Goal: Information Seeking & Learning: Learn about a topic

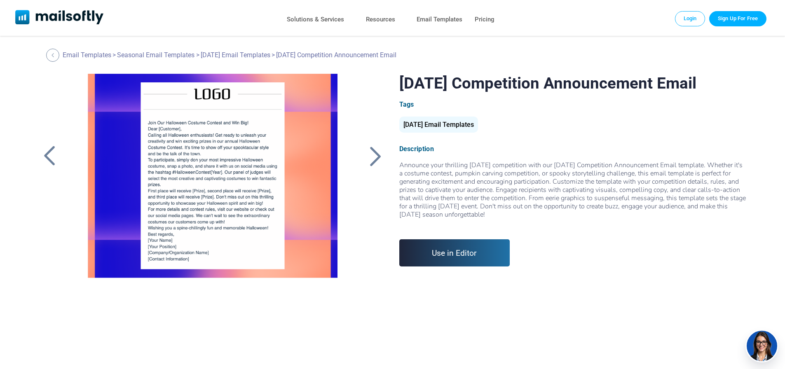
click at [375, 157] on div at bounding box center [375, 155] width 21 height 21
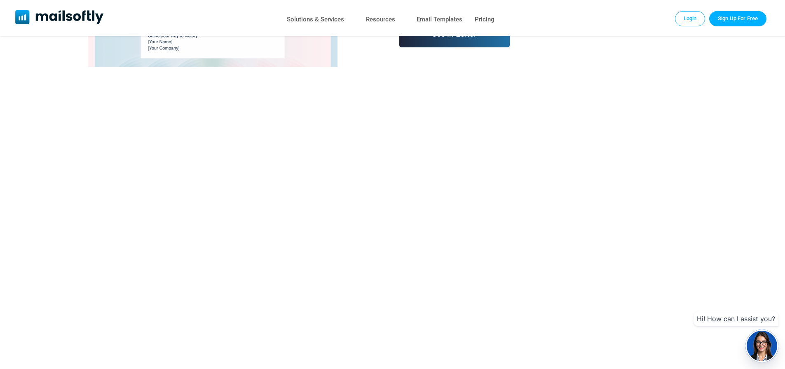
scroll to position [247, 0]
